Goal: Task Accomplishment & Management: Manage account settings

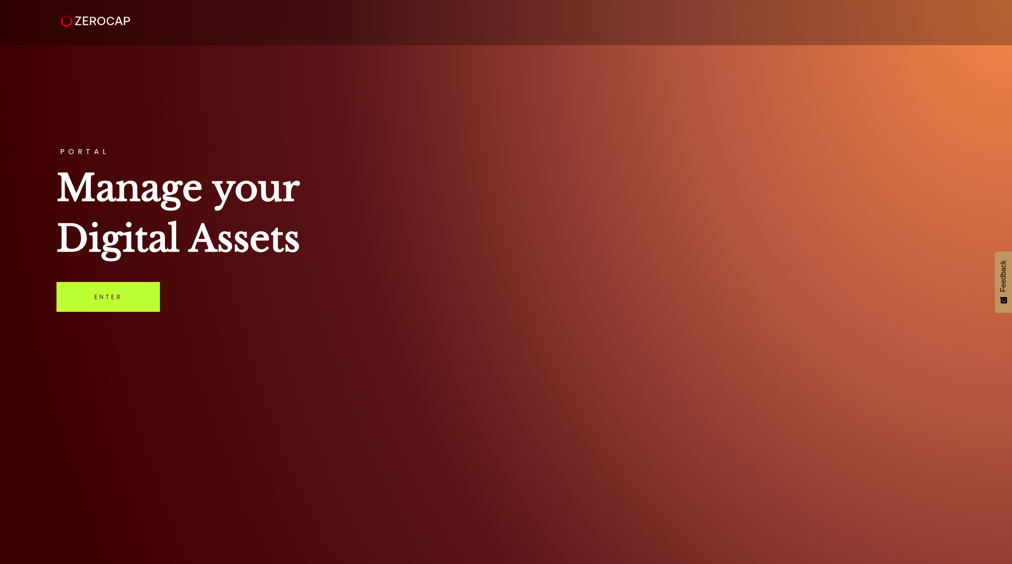
click at [121, 282] on link "Enter" at bounding box center [107, 297] width 103 height 30
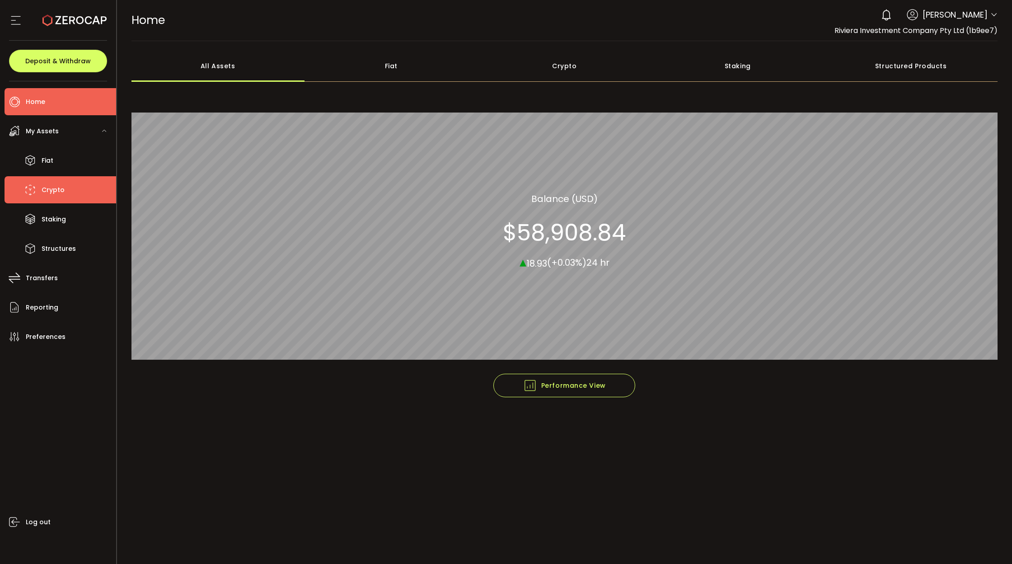
click at [51, 192] on span "Crypto" at bounding box center [53, 189] width 23 height 13
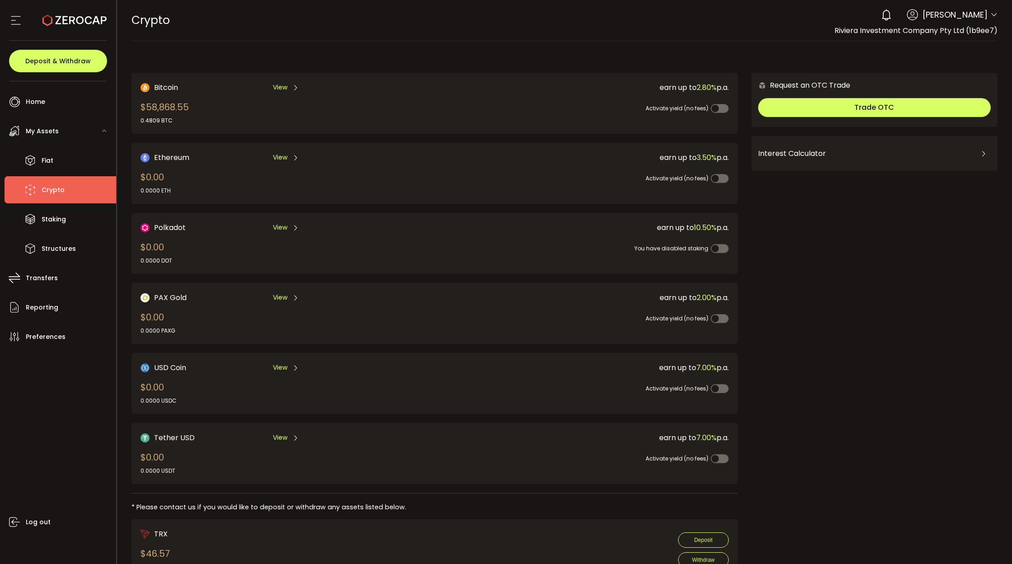
click at [285, 89] on span "View" at bounding box center [280, 87] width 14 height 9
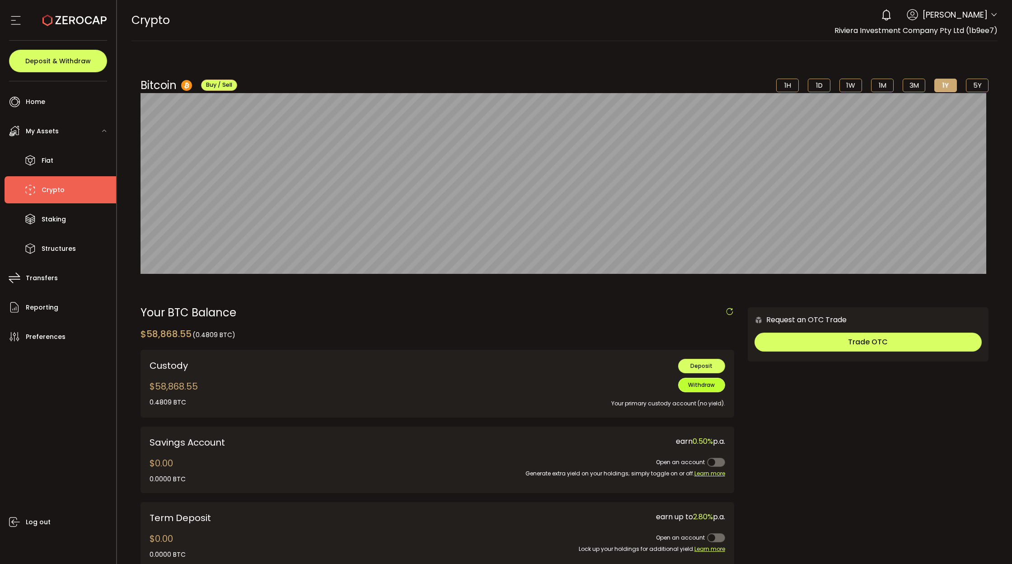
click at [708, 381] on button "Withdraw" at bounding box center [701, 385] width 47 height 14
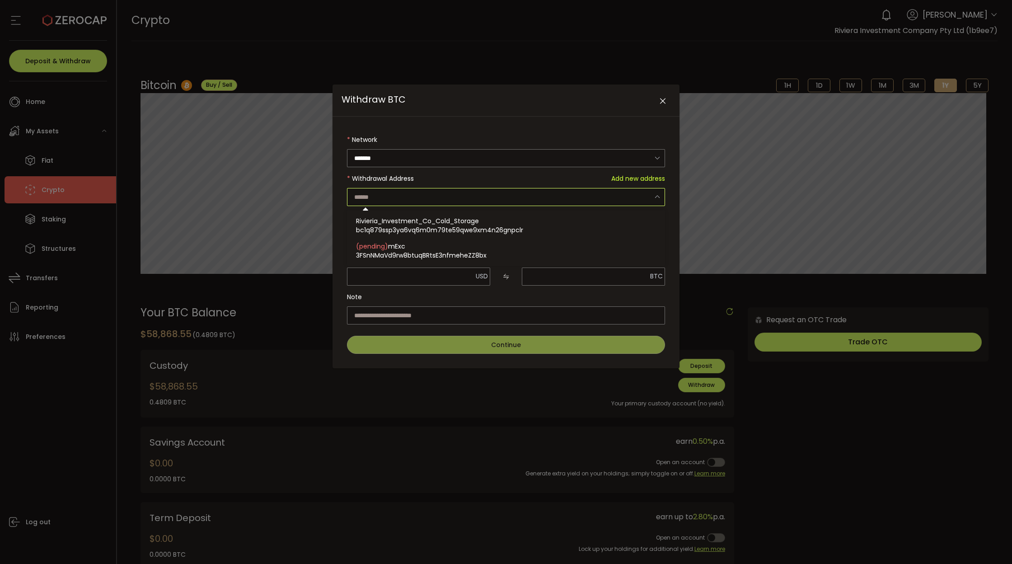
click at [577, 196] on input "Withdraw BTC" at bounding box center [506, 197] width 318 height 18
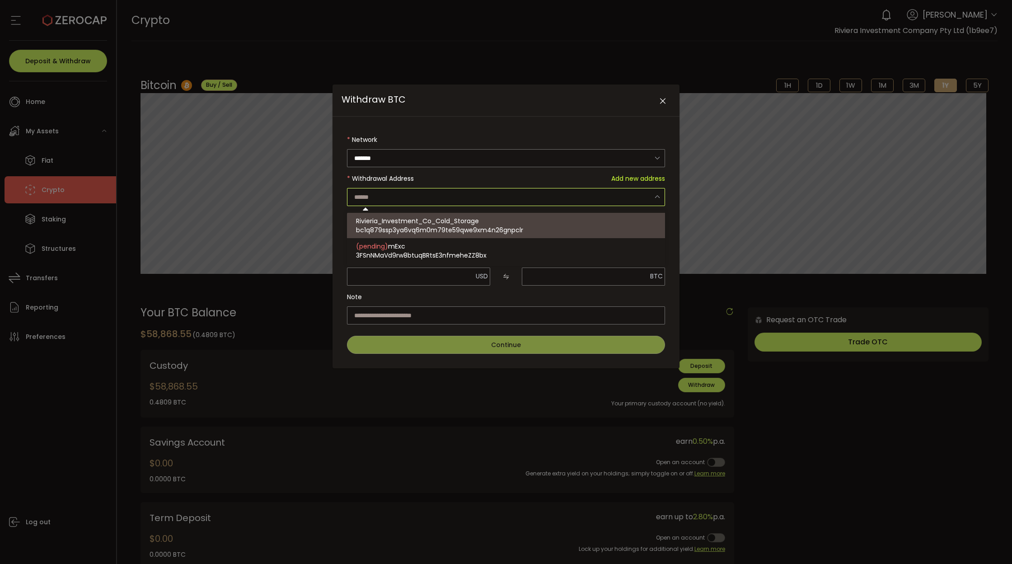
click at [481, 229] on span "bc1q879ssp3ya6vq6m0m79te59qwe9xm4n26gnpclr" at bounding box center [439, 229] width 167 height 9
type input "**********"
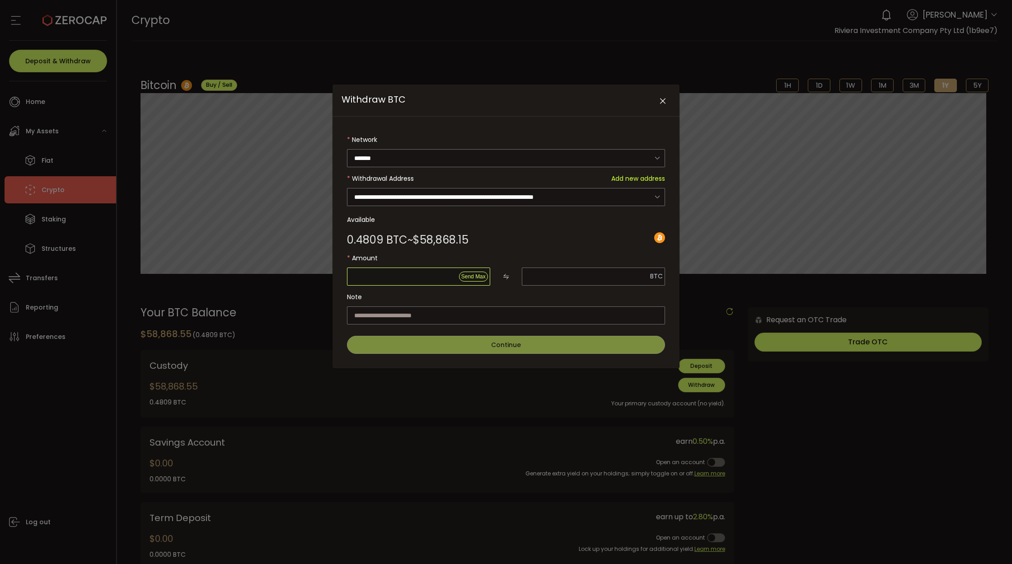
click at [401, 272] on input "Withdraw BTC" at bounding box center [418, 276] width 143 height 18
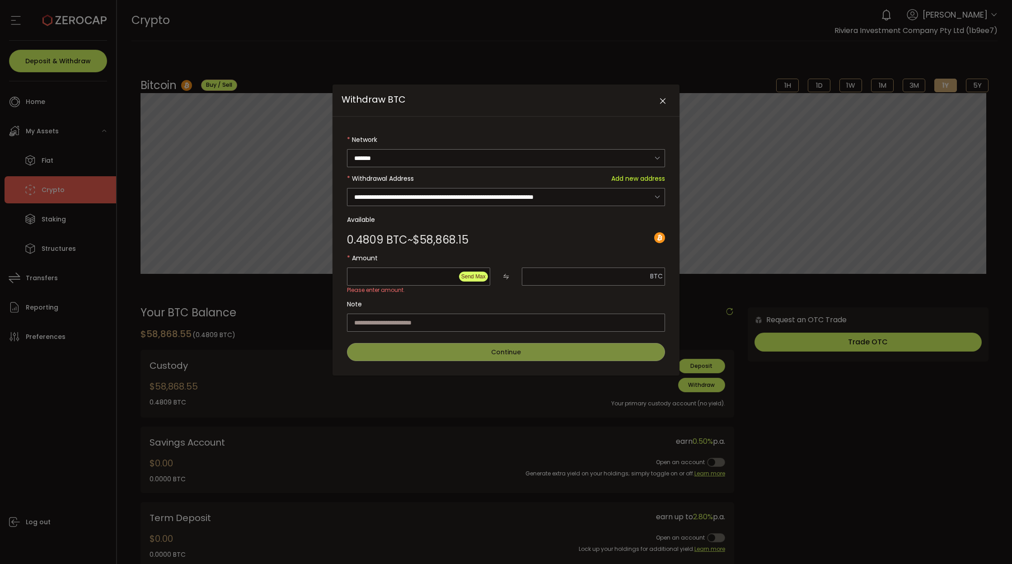
click at [472, 279] on button "Send Max" at bounding box center [473, 276] width 29 height 10
type input "********"
type input "**********"
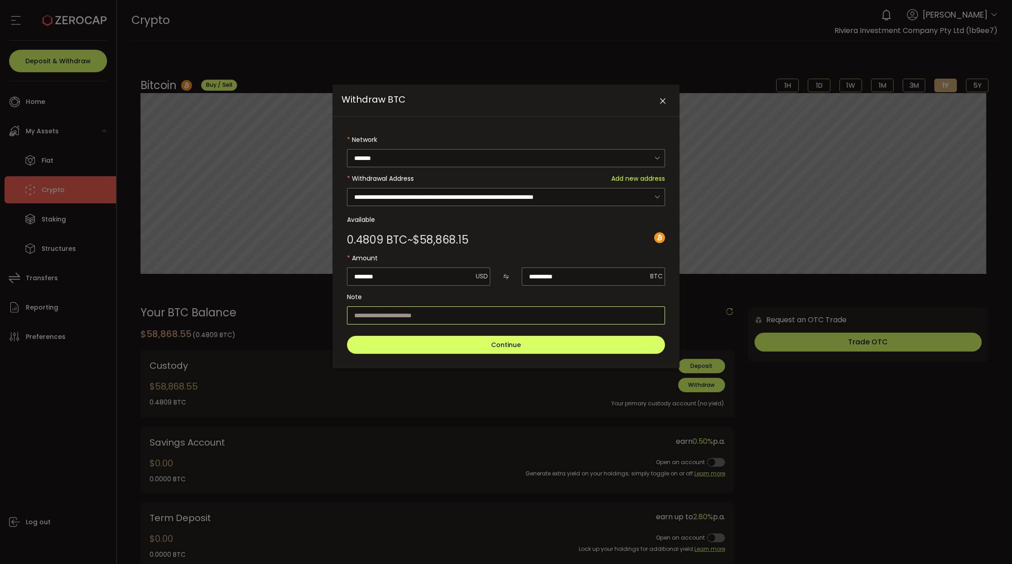
click at [458, 312] on input "Withdraw BTC" at bounding box center [506, 315] width 318 height 18
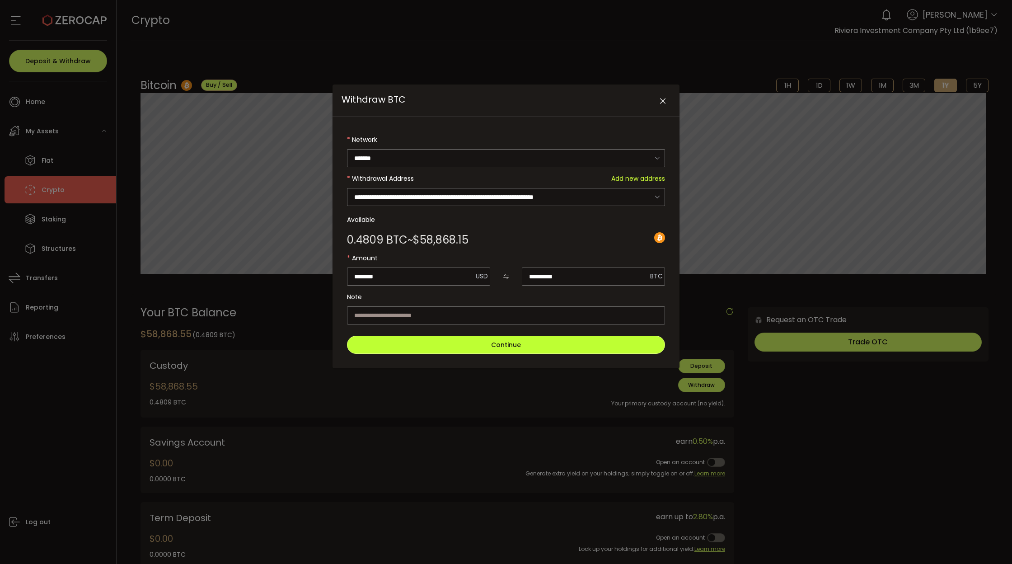
drag, startPoint x: 478, startPoint y: 346, endPoint x: 316, endPoint y: -8, distance: 389.3
click at [316, 0] on html "#icon-aud_portfolio .cls-1 { font-size: 12px; fill: #fdfbfb; font-family: "Adob…" at bounding box center [506, 282] width 1012 height 564
drag, startPoint x: 472, startPoint y: 344, endPoint x: 476, endPoint y: 337, distance: 8.5
click at [476, 337] on button "Continue" at bounding box center [506, 345] width 318 height 18
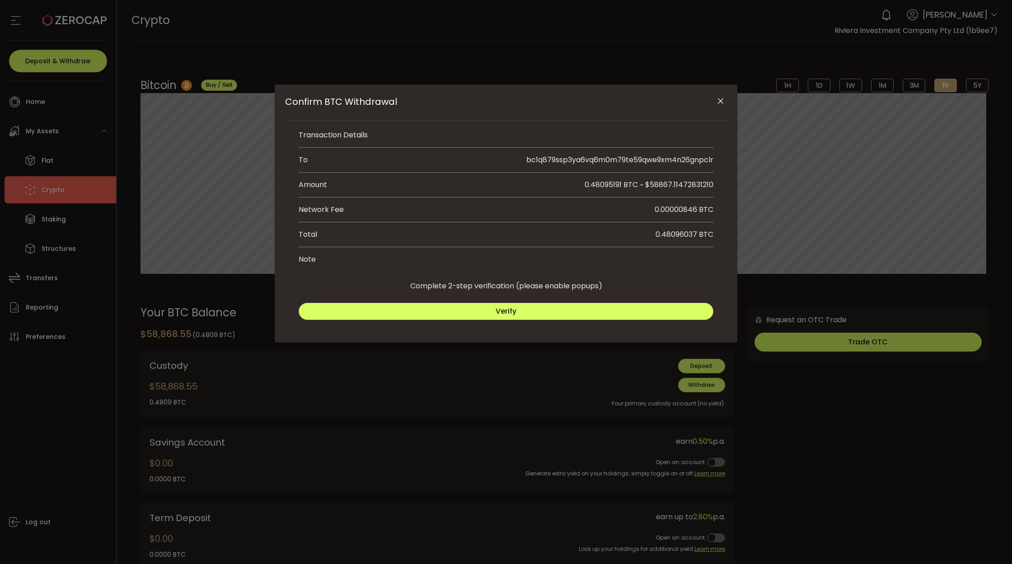
drag, startPoint x: 514, startPoint y: 306, endPoint x: 643, endPoint y: 151, distance: 201.4
click at [643, 151] on div "Transaction Details To bc1q879ssp3ya6vq6m0m79te59qwe9xm4n26gnpclr Amount 0.4809…" at bounding box center [506, 223] width 442 height 201
click at [635, 158] on span "bc1q879ssp3ya6vq6m0m79te59qwe9xm4n26gnpclr" at bounding box center [619, 159] width 187 height 10
copy span "bc1q879ssp3ya6vq6m0m79te59qwe9xm4n26gnpclr"
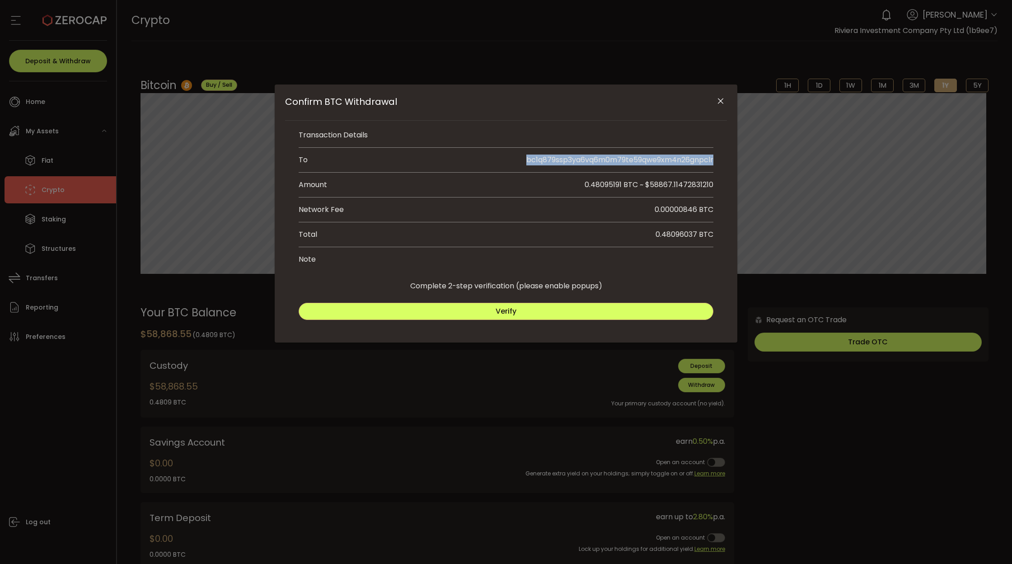
click at [720, 99] on icon "Close" at bounding box center [720, 101] width 9 height 9
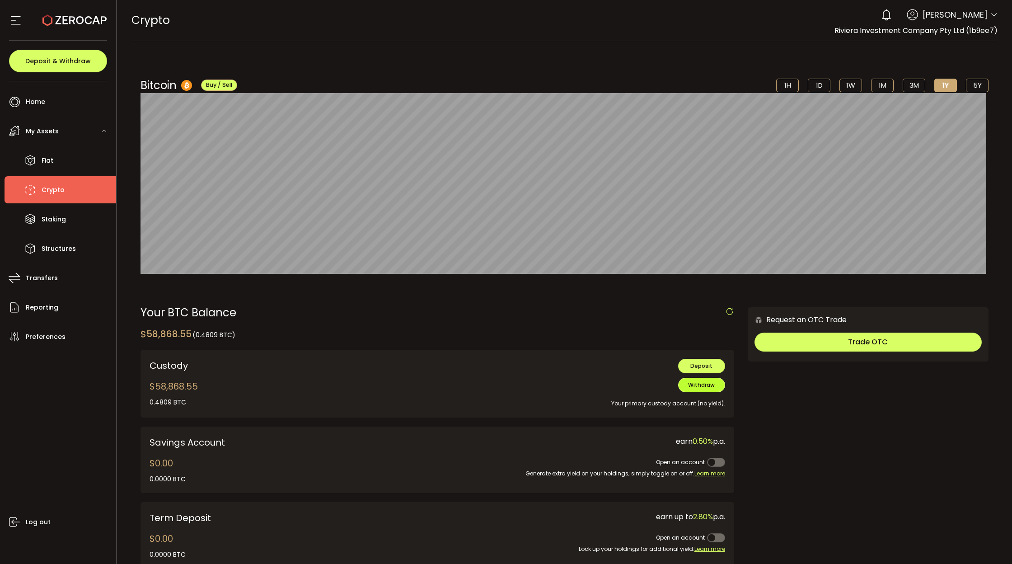
click at [695, 387] on span "Withdraw" at bounding box center [701, 385] width 27 height 8
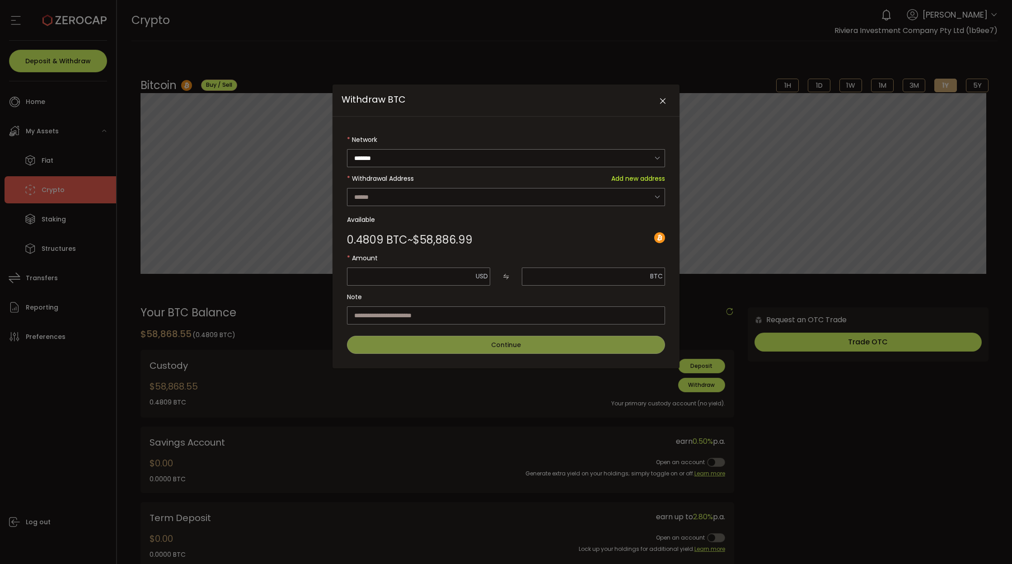
click at [502, 185] on div "Withdrawal Address Add new address" at bounding box center [508, 178] width 313 height 18
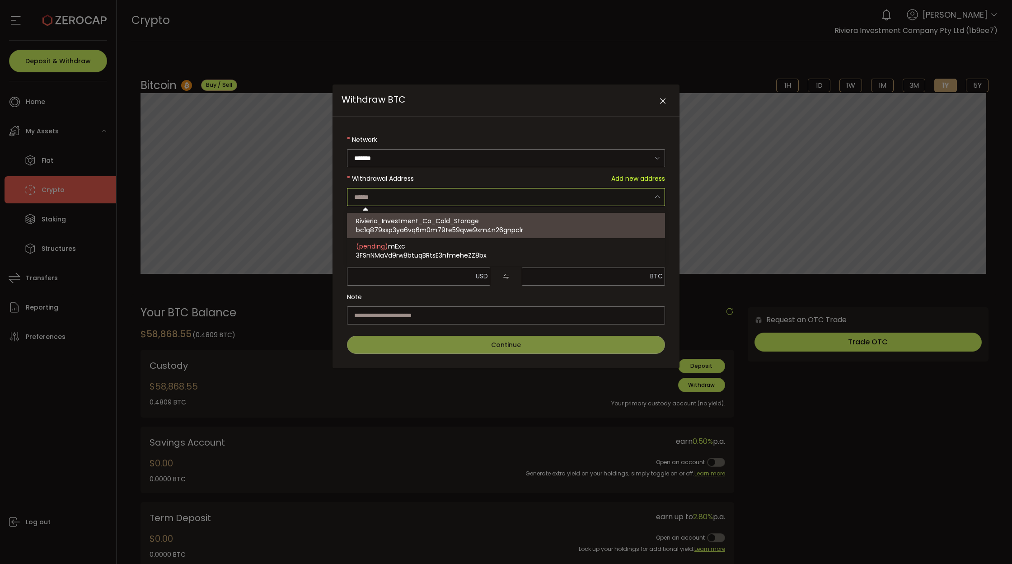
click at [477, 200] on input "Withdraw BTC" at bounding box center [506, 197] width 318 height 18
click at [450, 227] on span "bc1q879ssp3ya6vq6m0m79te59qwe9xm4n26gnpclr" at bounding box center [439, 229] width 167 height 9
type input "**********"
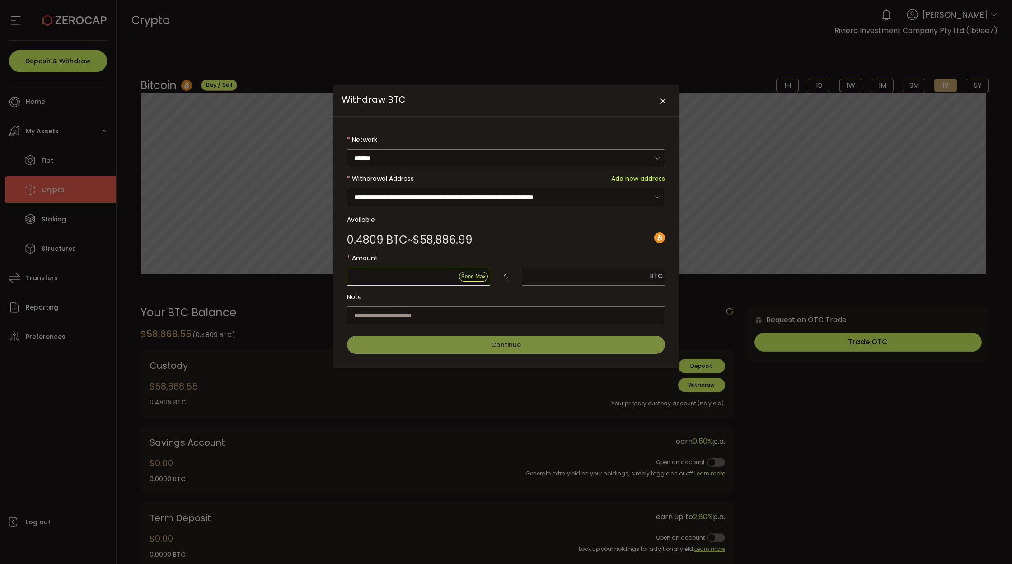
click at [435, 273] on input "Withdraw BTC" at bounding box center [418, 276] width 143 height 18
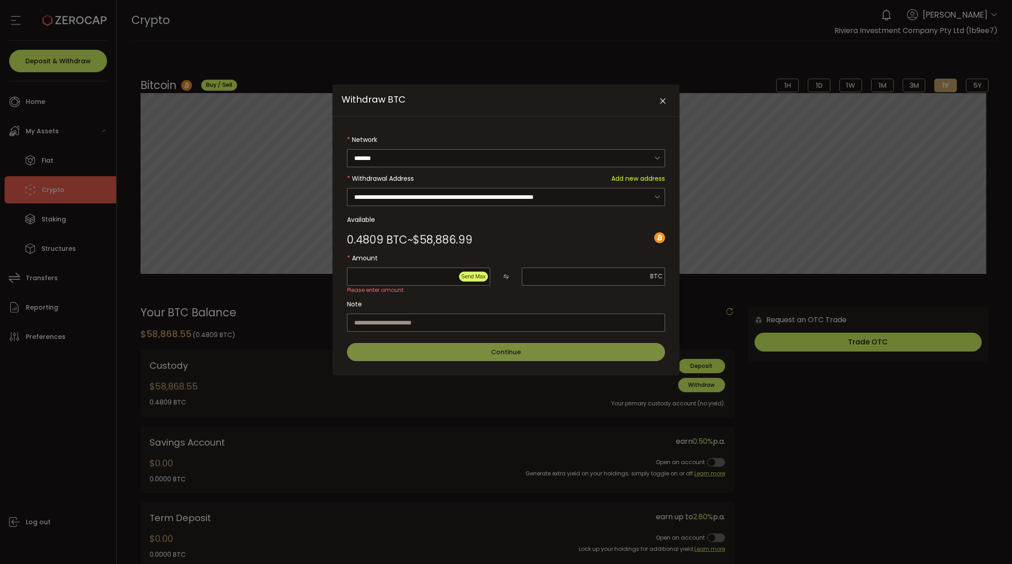
click at [481, 271] on button "Send Max" at bounding box center [473, 276] width 29 height 10
type input "********"
type input "**********"
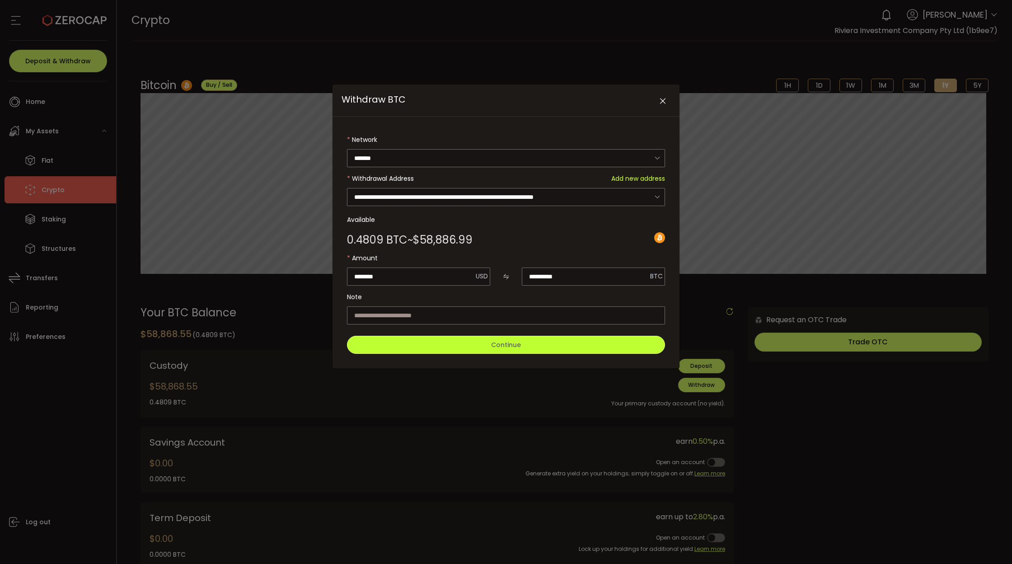
click at [512, 346] on span "Continue" at bounding box center [506, 344] width 30 height 9
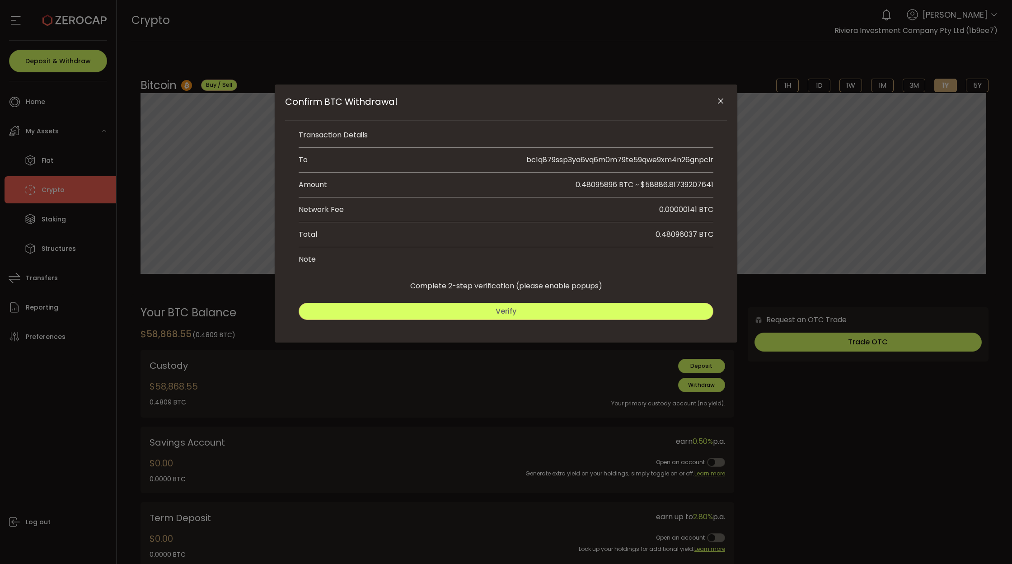
click at [509, 313] on span "Verify" at bounding box center [505, 311] width 21 height 10
click at [559, 309] on button "Submit" at bounding box center [610, 311] width 205 height 17
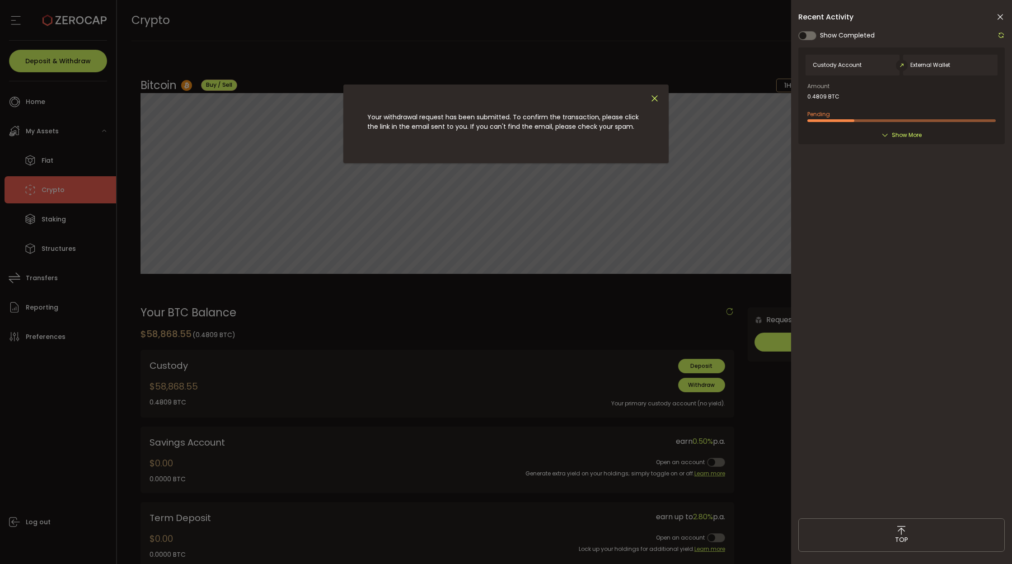
click at [655, 99] on icon "Close" at bounding box center [654, 98] width 10 height 10
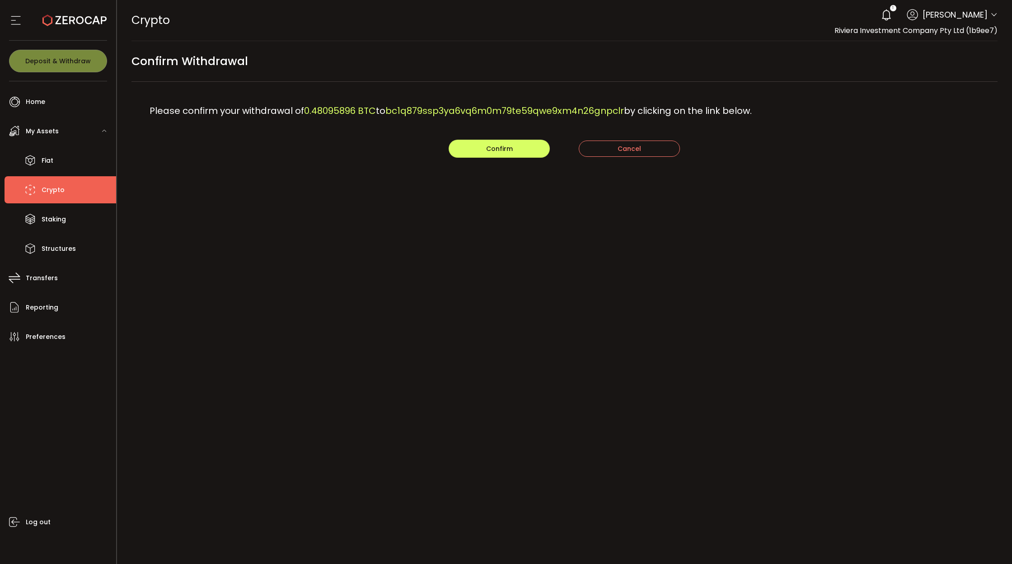
click at [482, 164] on main "Confirm Withdrawal Please confirm your withdrawal of 0.48095896 BTC to bc1q879s…" at bounding box center [564, 118] width 895 height 154
click at [492, 144] on span "Confirm" at bounding box center [499, 148] width 27 height 9
